Goal: Check status: Check status

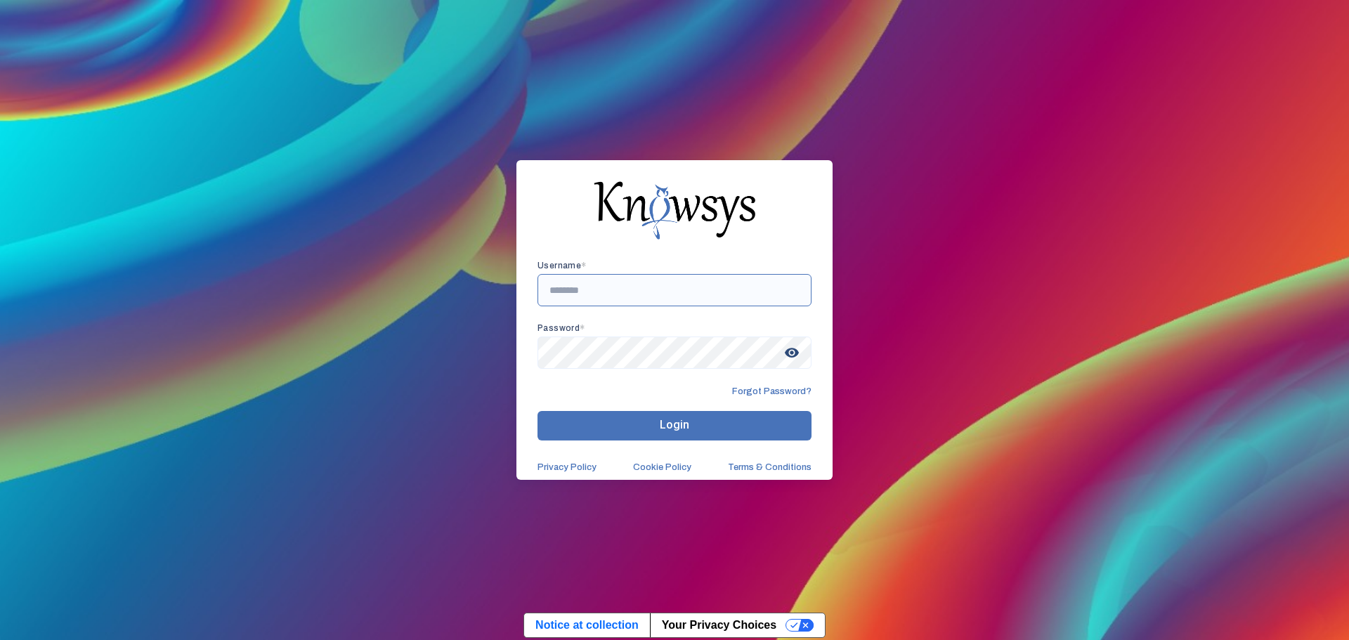
click at [639, 277] on input "text" at bounding box center [674, 290] width 274 height 32
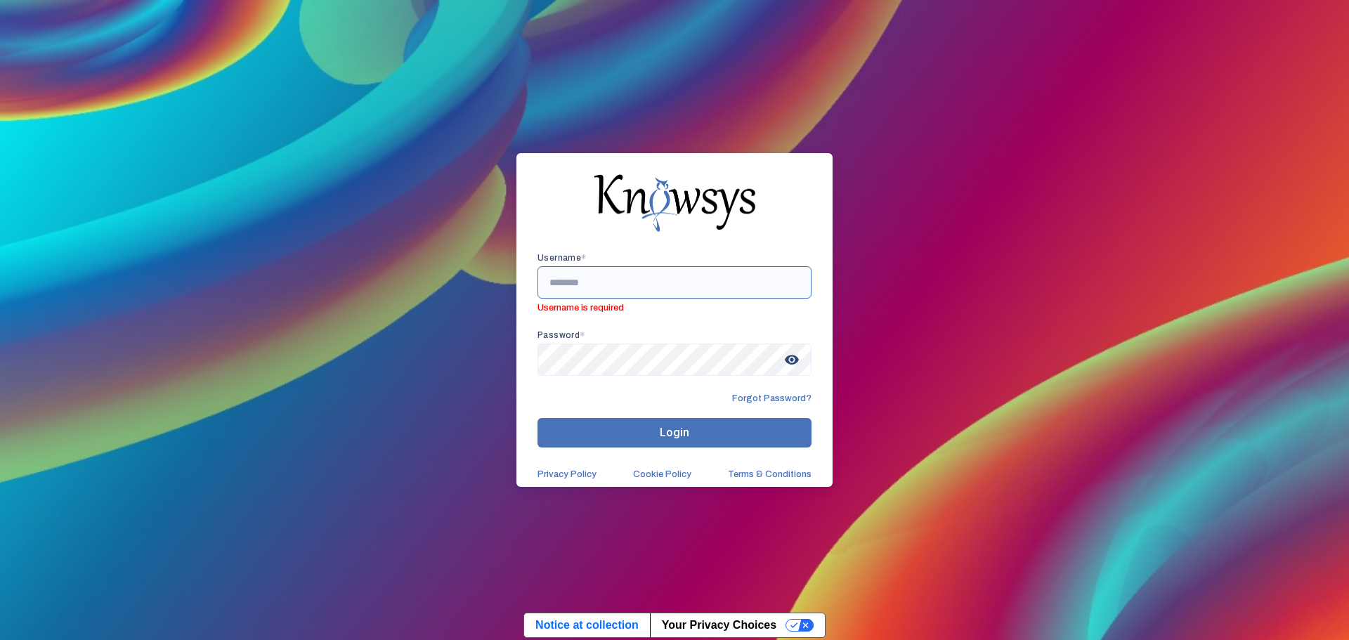
click at [615, 294] on input "text" at bounding box center [674, 282] width 274 height 32
type input "*"
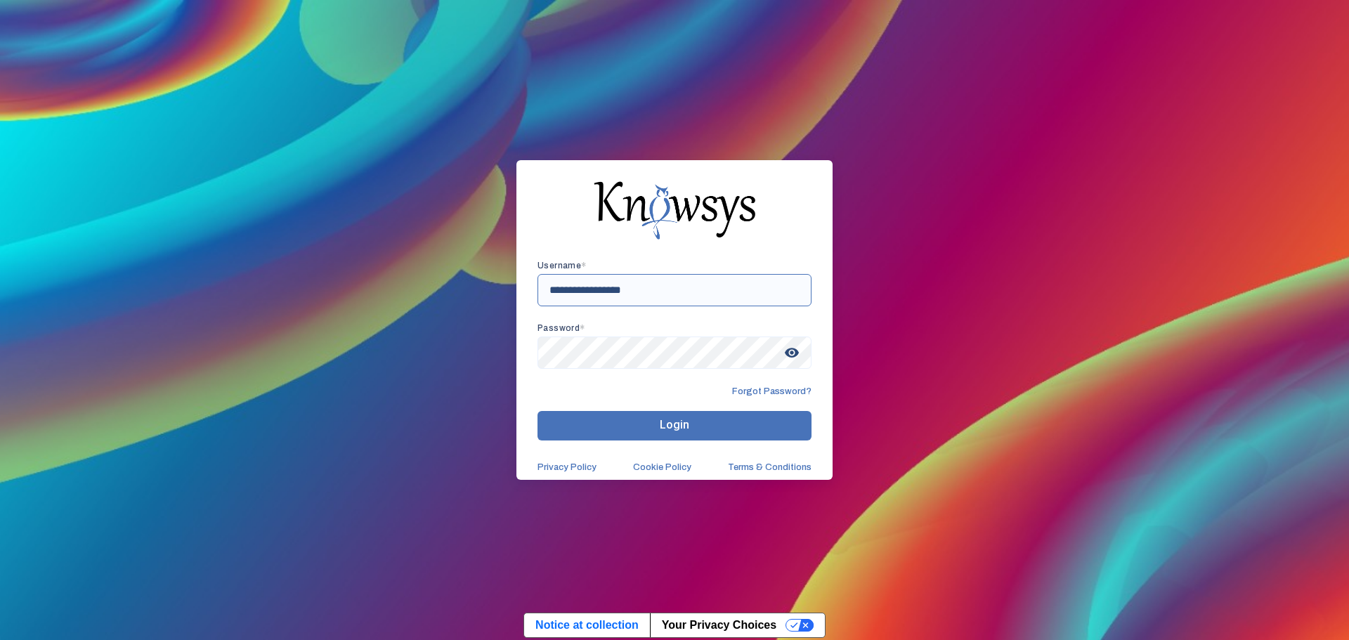
type input "**********"
click at [796, 355] on span "visibility" at bounding box center [791, 352] width 25 height 25
click at [691, 426] on button "Login" at bounding box center [674, 426] width 274 height 30
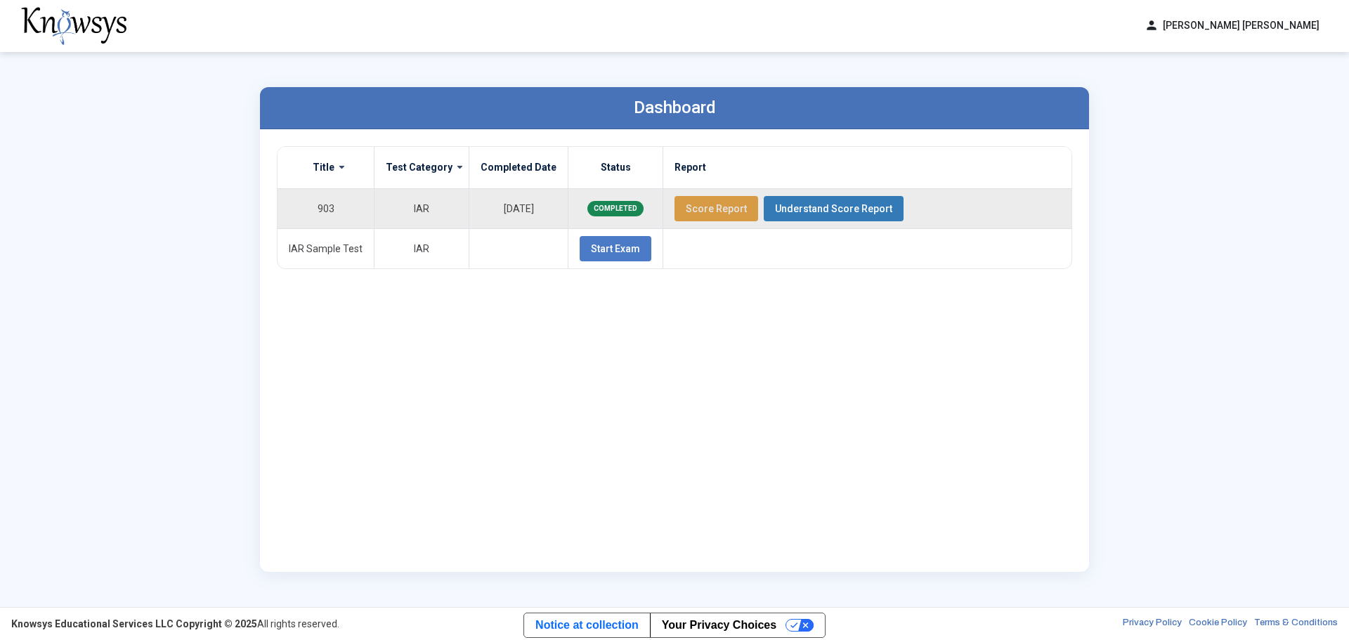
click at [712, 213] on span "Score Report" at bounding box center [716, 208] width 61 height 11
